Goal: Find specific page/section: Find specific page/section

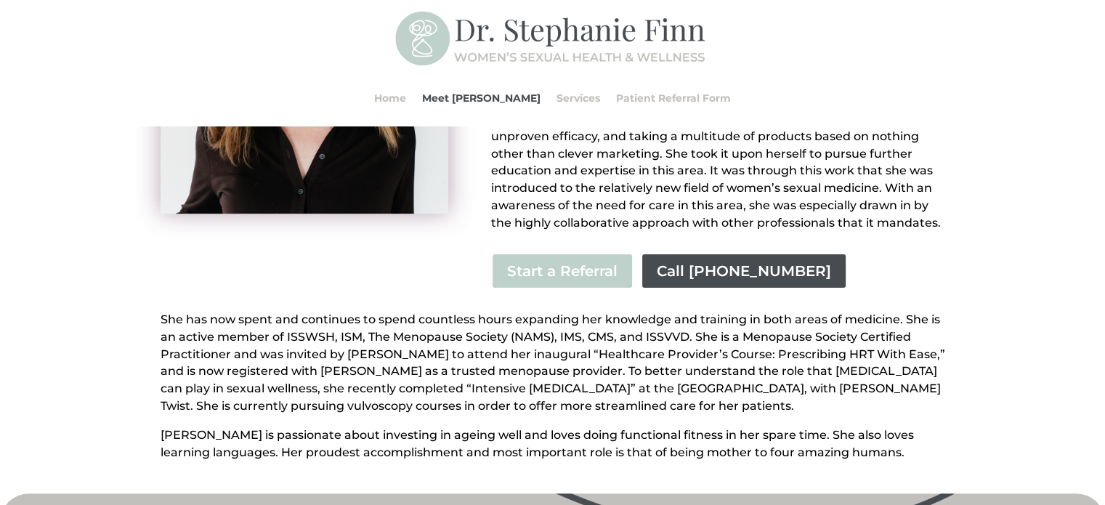
scroll to position [417, 0]
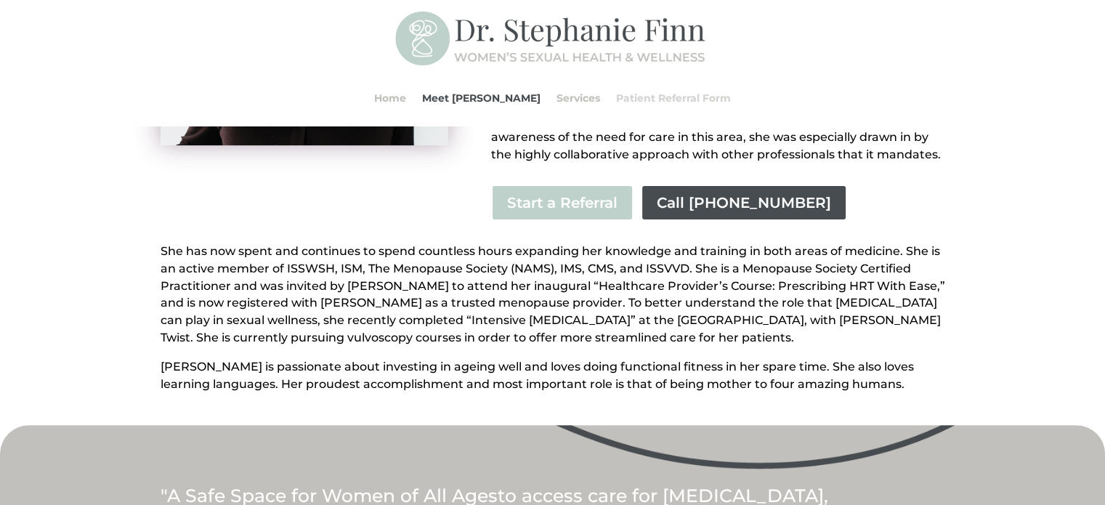
click at [626, 99] on link "Patient Referral Form" at bounding box center [673, 97] width 115 height 55
click at [558, 95] on link "Services" at bounding box center [578, 97] width 44 height 55
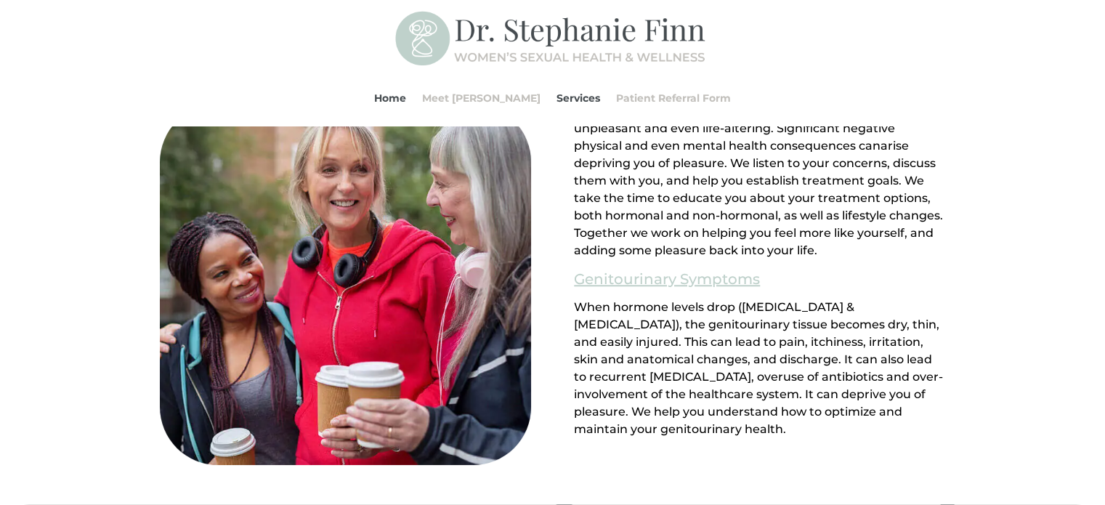
scroll to position [1367, 0]
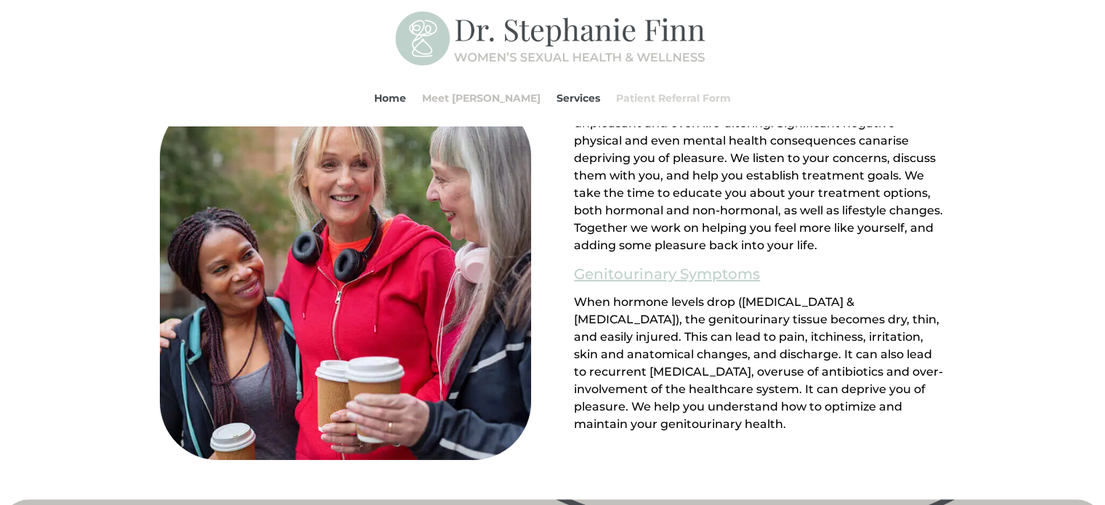
click at [633, 98] on link "Patient Referral Form" at bounding box center [673, 97] width 115 height 55
